Goal: Transaction & Acquisition: Purchase product/service

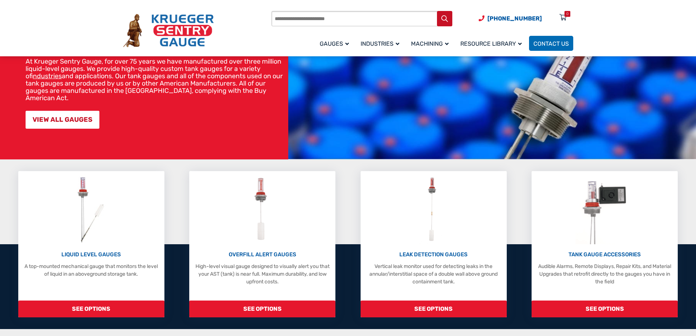
scroll to position [73, 0]
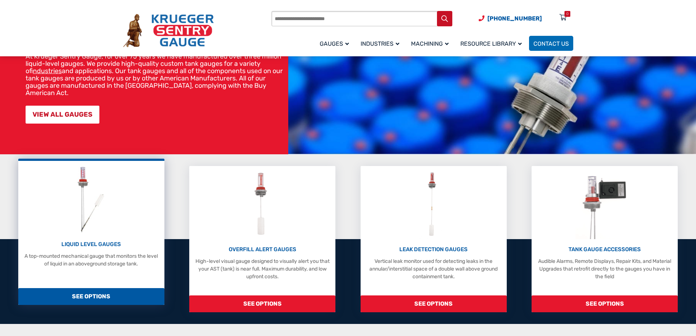
click at [84, 199] on img at bounding box center [91, 198] width 39 height 69
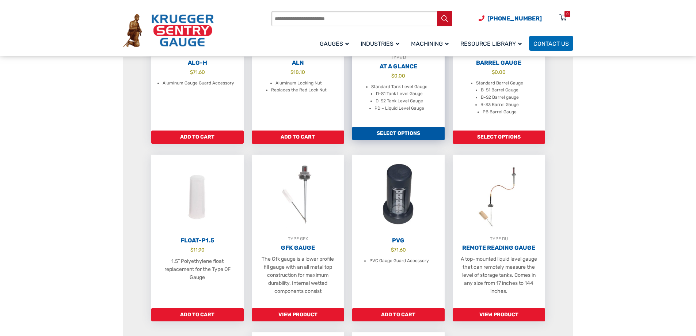
scroll to position [219, 0]
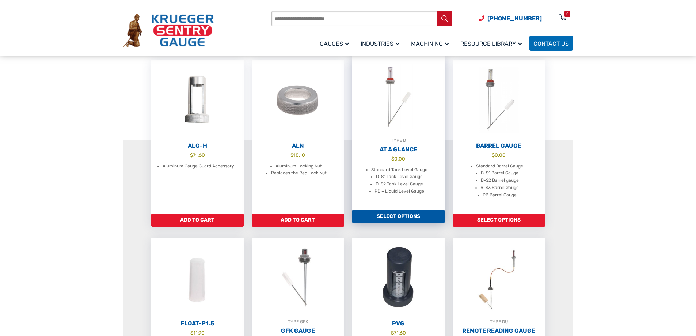
click at [397, 144] on div "TYPE D" at bounding box center [398, 140] width 92 height 7
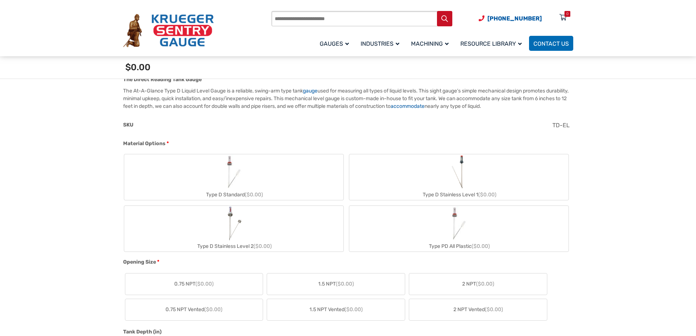
scroll to position [219, 0]
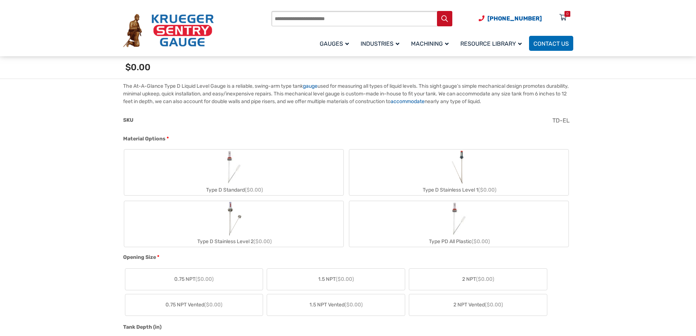
click at [230, 169] on img "Type D Standard" at bounding box center [233, 166] width 35 height 35
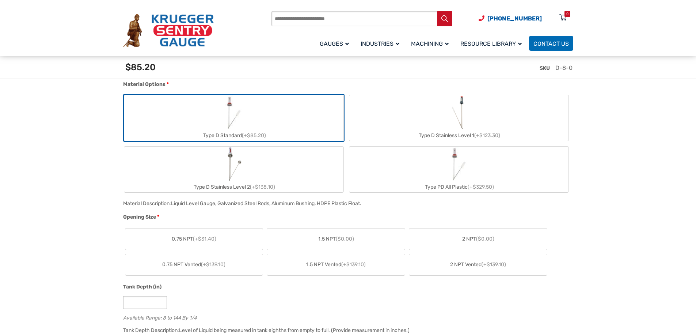
scroll to position [329, 0]
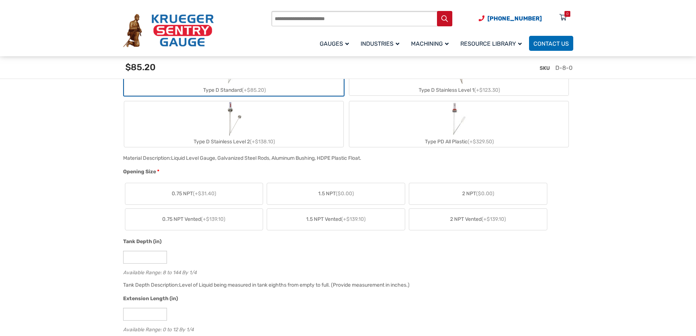
click at [473, 196] on span "2 NPT ($0.00)" at bounding box center [478, 194] width 32 height 8
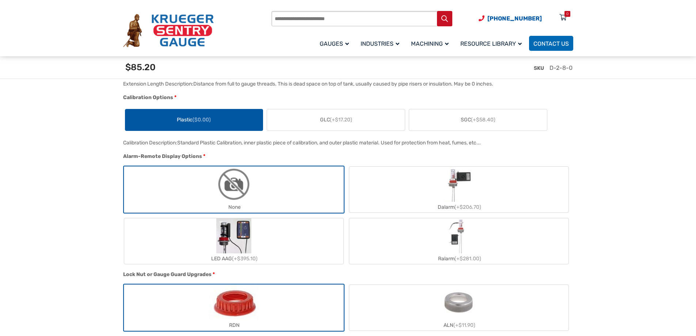
scroll to position [621, 0]
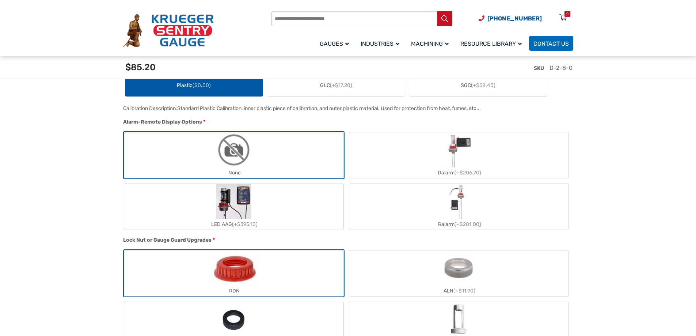
click at [258, 160] on label "None" at bounding box center [233, 155] width 219 height 46
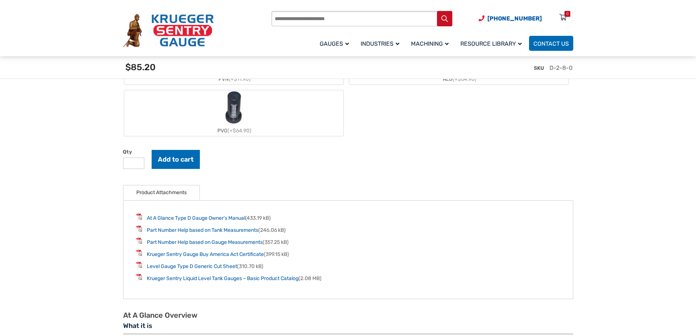
scroll to position [913, 0]
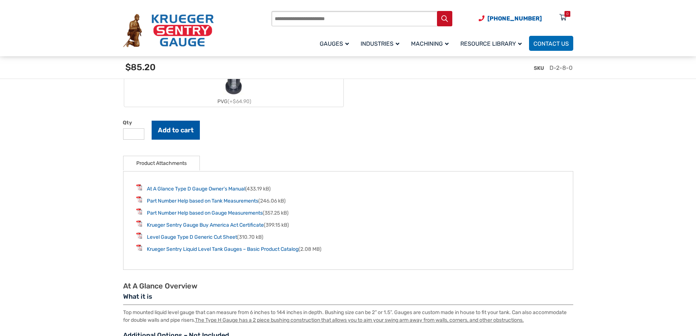
click at [173, 132] on button "Add to cart" at bounding box center [176, 130] width 48 height 19
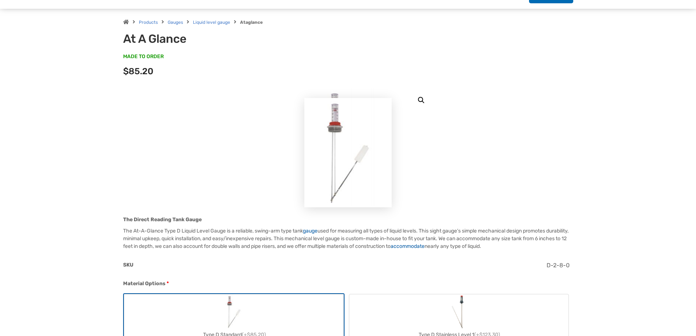
scroll to position [0, 0]
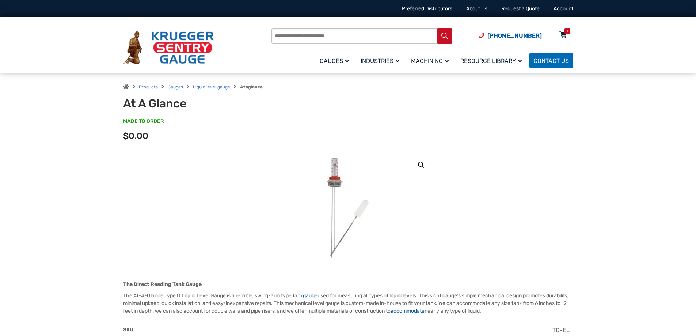
click at [566, 35] on div "1" at bounding box center [563, 36] width 18 height 13
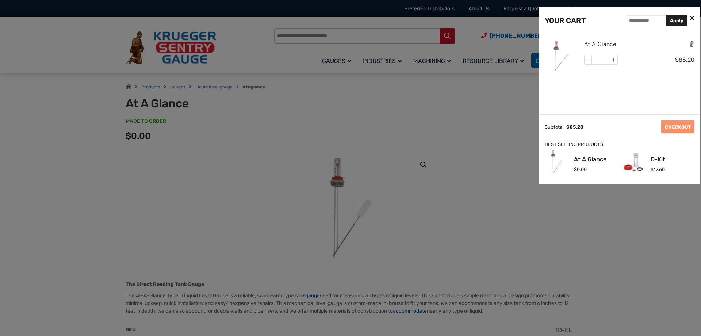
click at [597, 44] on link "At A Glance" at bounding box center [600, 43] width 32 height 9
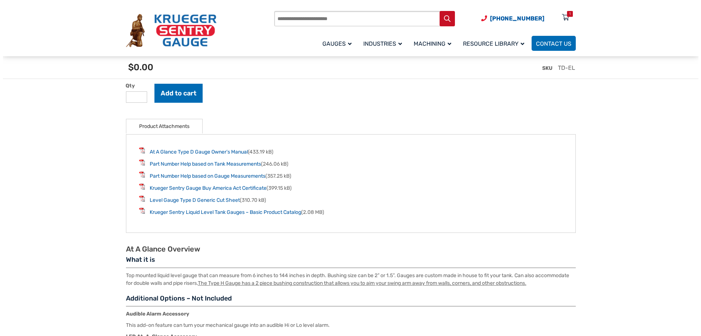
scroll to position [803, 0]
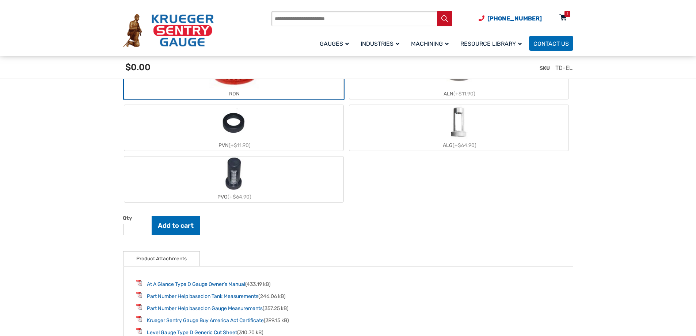
click at [564, 14] on div "1" at bounding box center [567, 14] width 6 height 6
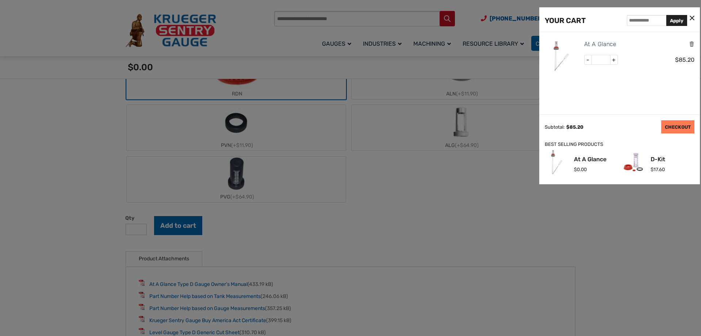
click at [681, 126] on link "CHECKOUT" at bounding box center [677, 126] width 33 height 13
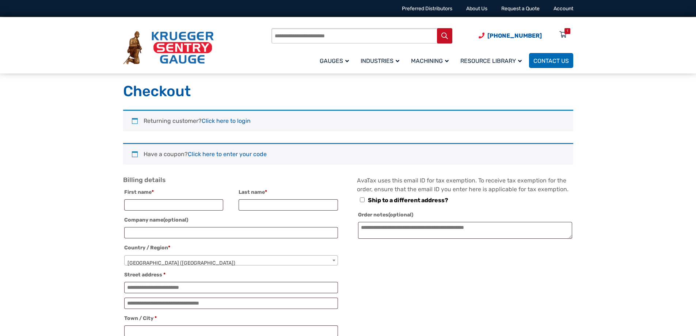
select select "**"
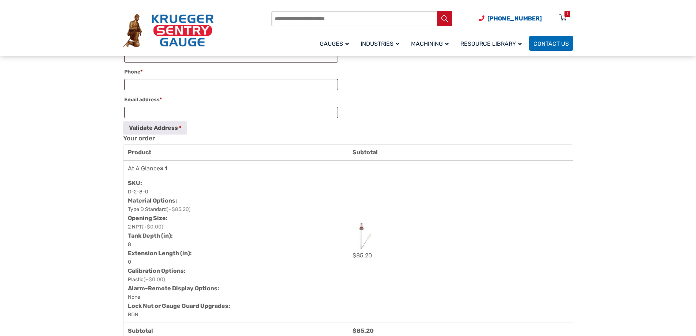
scroll to position [548, 0]
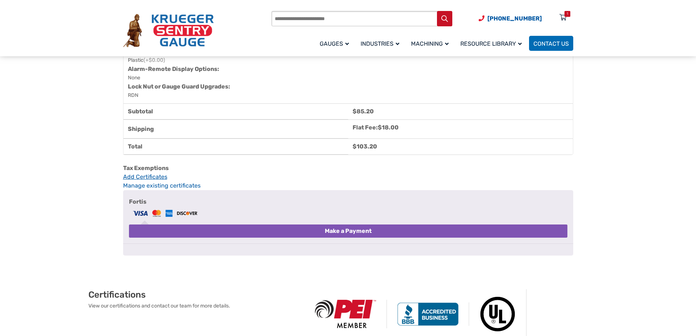
click at [153, 181] on link "Add Certificates" at bounding box center [348, 176] width 450 height 9
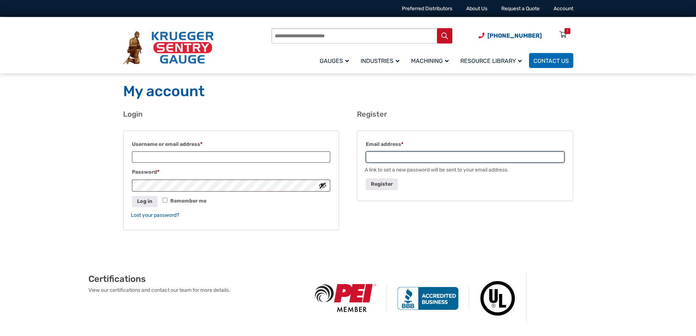
click at [414, 157] on input "Email address * Required" at bounding box center [465, 156] width 198 height 11
type input "**********"
click at [383, 182] on button "Register" at bounding box center [382, 183] width 32 height 11
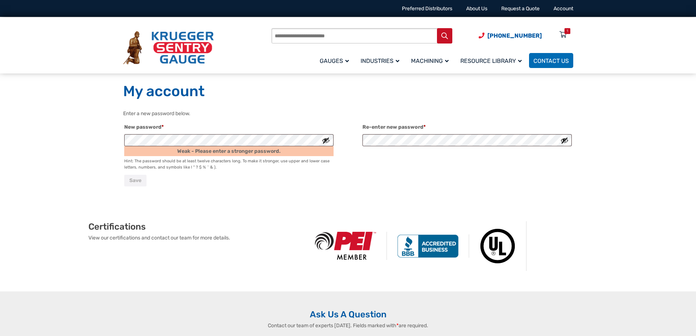
click at [213, 201] on div "Certifications View our certifications and contact our team for more details." at bounding box center [347, 245] width 621 height 91
click at [373, 156] on form "Enter a new password below. New password * Required Weak - Please enter a stron…" at bounding box center [348, 149] width 450 height 78
click at [196, 177] on p "Save" at bounding box center [348, 180] width 450 height 14
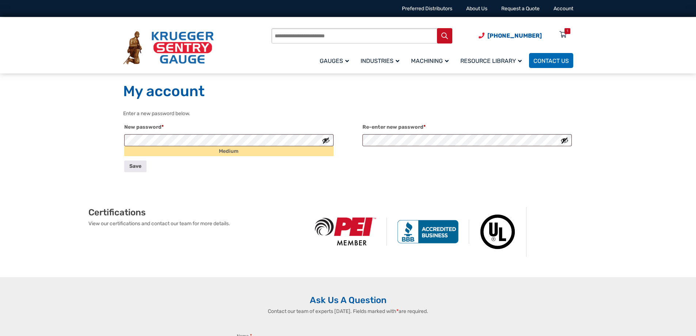
drag, startPoint x: 566, startPoint y: 140, endPoint x: 560, endPoint y: 140, distance: 6.6
click at [566, 140] on button "Show password" at bounding box center [564, 140] width 8 height 8
click at [326, 141] on button "Show password" at bounding box center [326, 140] width 8 height 8
click at [132, 165] on button "Save" at bounding box center [135, 165] width 22 height 11
